Goal: Transaction & Acquisition: Book appointment/travel/reservation

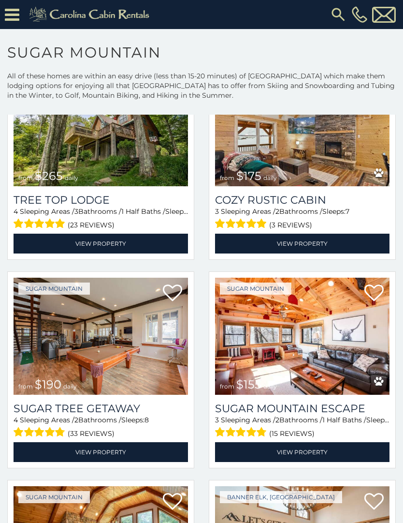
scroll to position [721, 0]
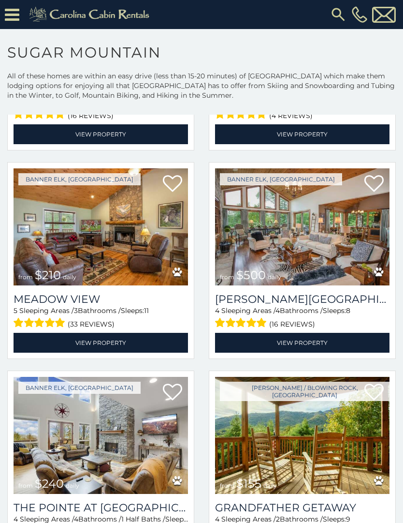
scroll to position [1873, 0]
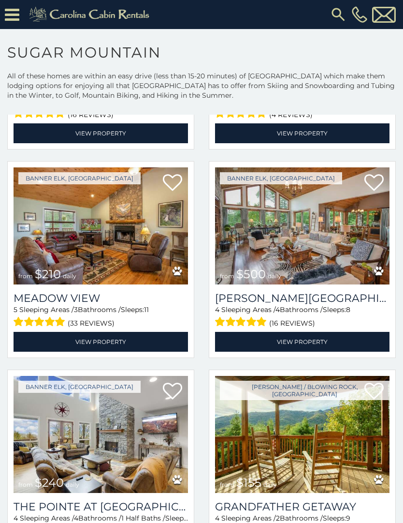
click at [278, 220] on img at bounding box center [302, 225] width 175 height 117
click at [292, 218] on img at bounding box center [302, 225] width 175 height 117
click at [322, 342] on link "View Property" at bounding box center [302, 342] width 175 height 20
click at [322, 345] on link "View Property" at bounding box center [302, 342] width 175 height 20
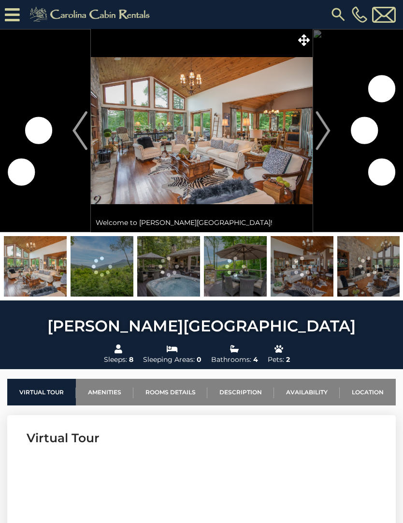
click at [320, 137] on img "Next" at bounding box center [323, 130] width 15 height 39
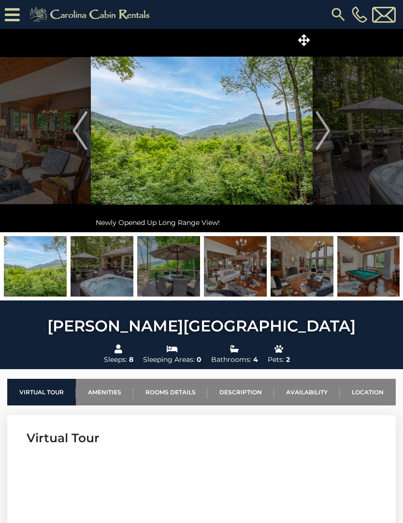
click at [107, 274] on img at bounding box center [102, 266] width 63 height 60
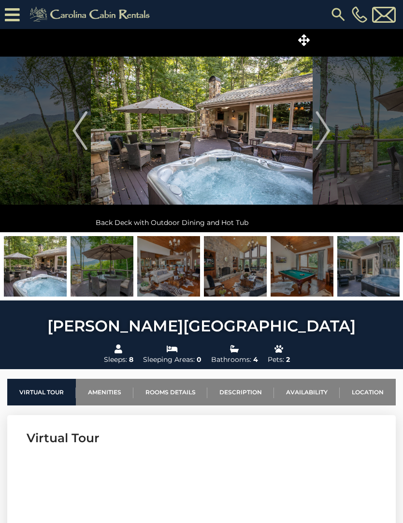
click at [172, 279] on img at bounding box center [168, 266] width 63 height 60
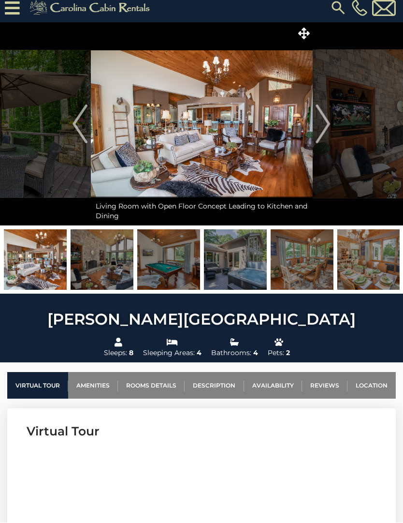
scroll to position [7, 0]
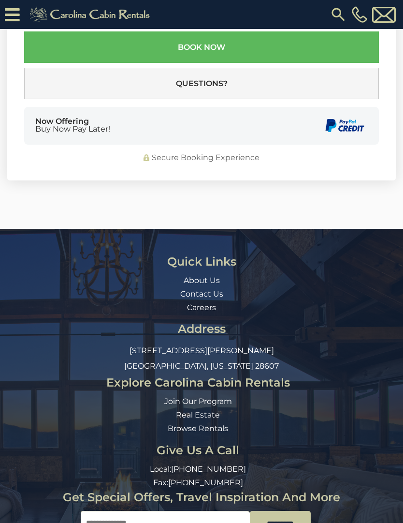
scroll to position [3265, 0]
